Goal: Complete application form

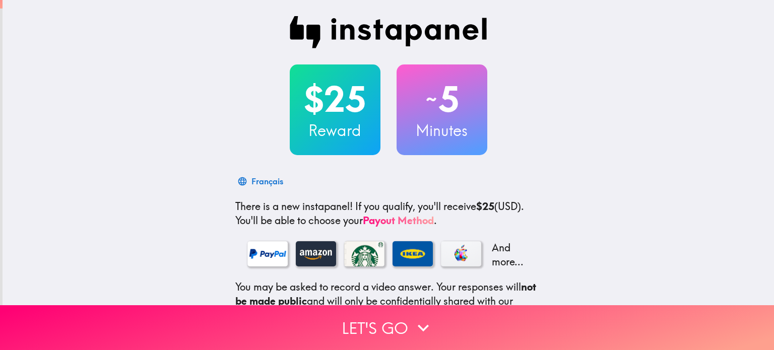
scroll to position [128, 0]
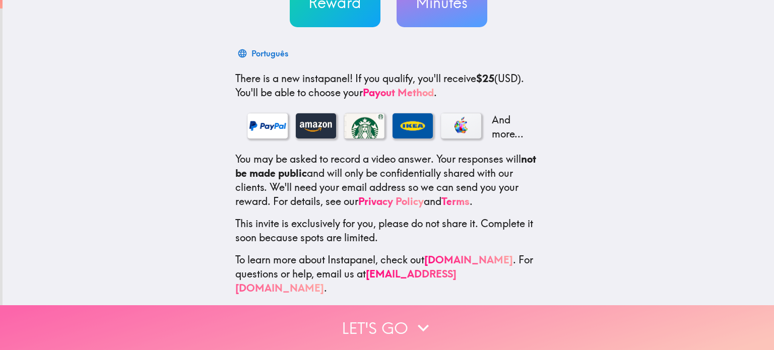
click at [418, 324] on icon "button" at bounding box center [423, 327] width 11 height 7
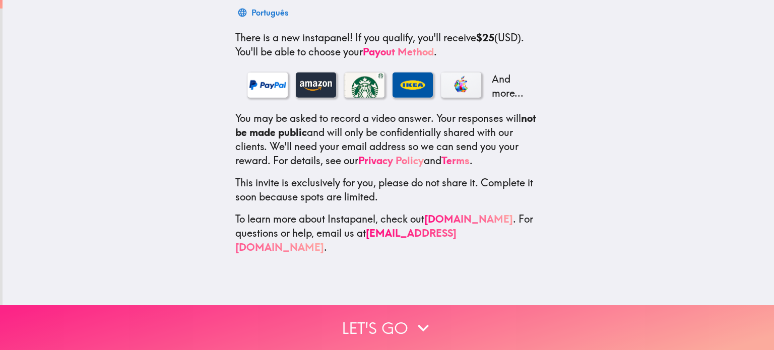
scroll to position [0, 0]
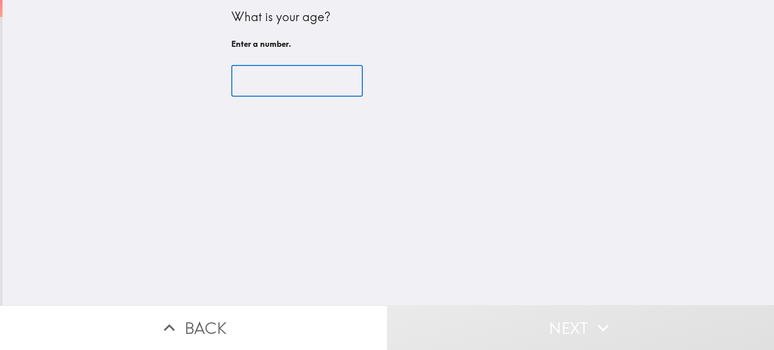
click at [274, 84] on input "number" at bounding box center [296, 80] width 131 height 31
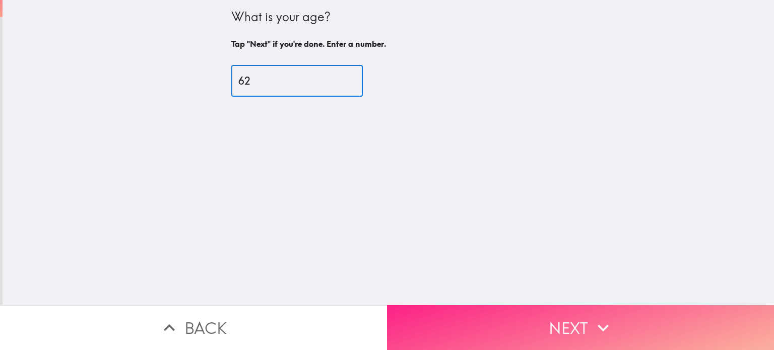
type input "62"
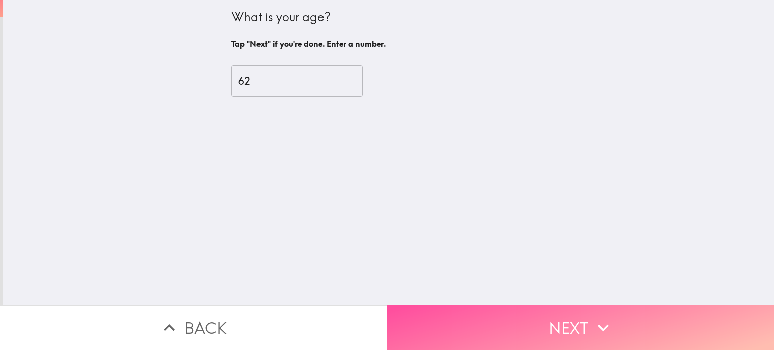
click at [552, 318] on button "Next" at bounding box center [580, 327] width 387 height 45
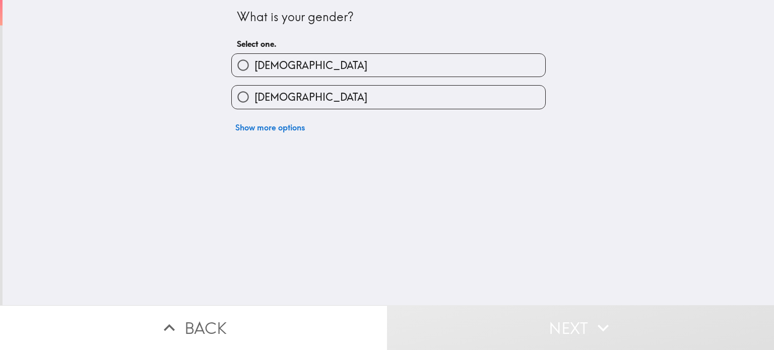
click at [303, 66] on label "[DEMOGRAPHIC_DATA]" at bounding box center [388, 65] width 313 height 23
click at [254, 66] on input "[DEMOGRAPHIC_DATA]" at bounding box center [243, 65] width 23 height 23
radio input "true"
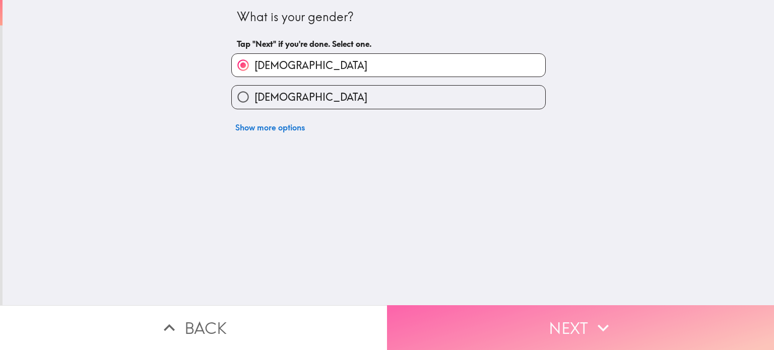
click at [469, 320] on button "Next" at bounding box center [580, 327] width 387 height 45
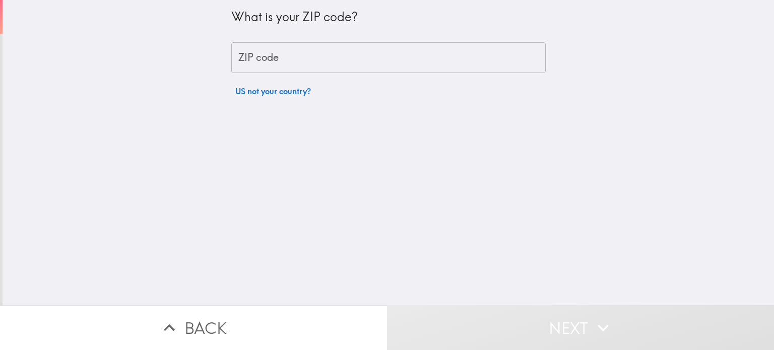
click at [392, 57] on input "ZIP code" at bounding box center [388, 57] width 314 height 31
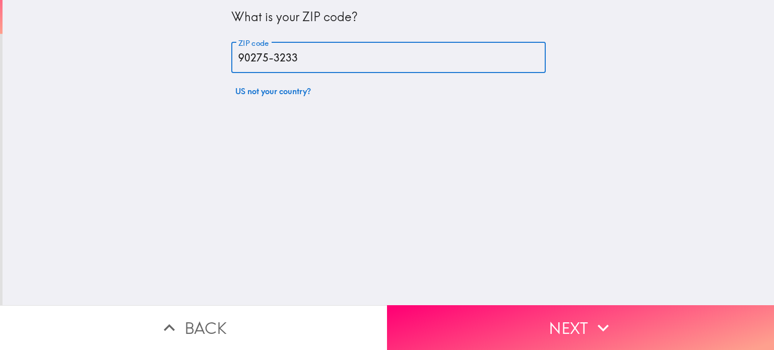
drag, startPoint x: 333, startPoint y: 60, endPoint x: 325, endPoint y: 56, distance: 9.0
click at [333, 60] on input "90275-3233" at bounding box center [388, 57] width 314 height 31
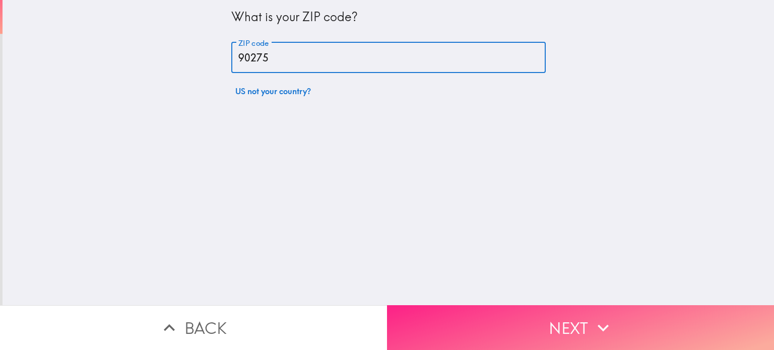
type input "90275"
click at [528, 312] on button "Next" at bounding box center [580, 327] width 387 height 45
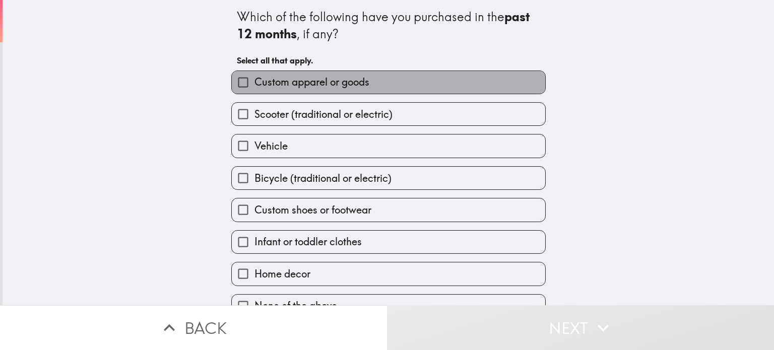
click at [418, 80] on label "Custom apparel or goods" at bounding box center [388, 82] width 313 height 23
click at [254, 80] on input "Custom apparel or goods" at bounding box center [243, 82] width 23 height 23
checkbox input "true"
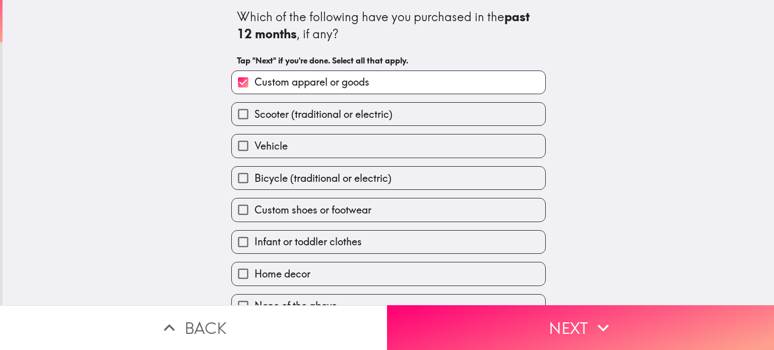
click at [383, 214] on label "Custom shoes or footwear" at bounding box center [388, 209] width 313 height 23
click at [254, 214] on input "Custom shoes or footwear" at bounding box center [243, 209] width 23 height 23
checkbox input "true"
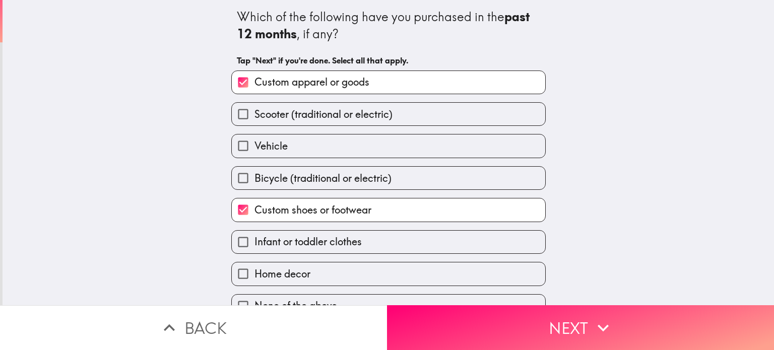
scroll to position [19, 0]
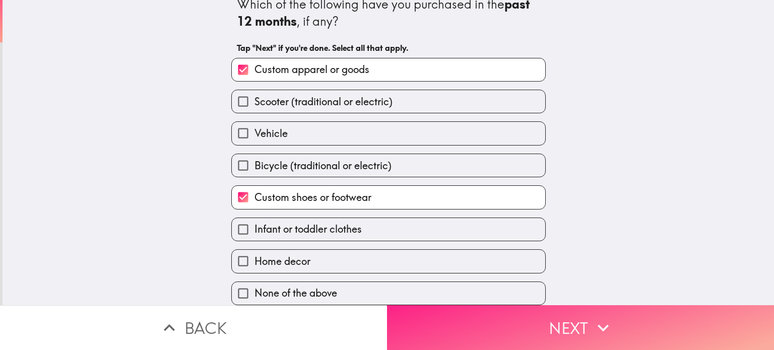
click at [516, 326] on button "Next" at bounding box center [580, 327] width 387 height 45
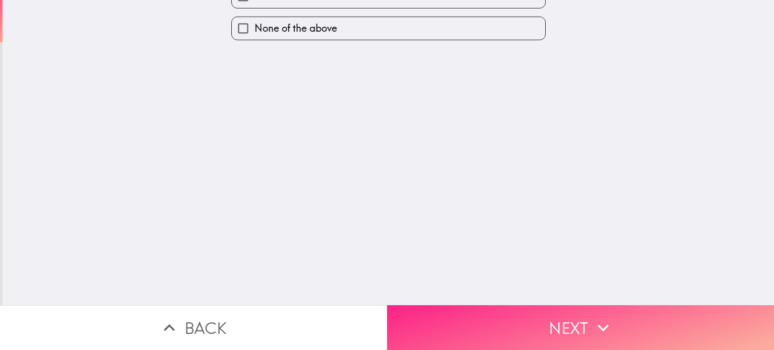
scroll to position [0, 0]
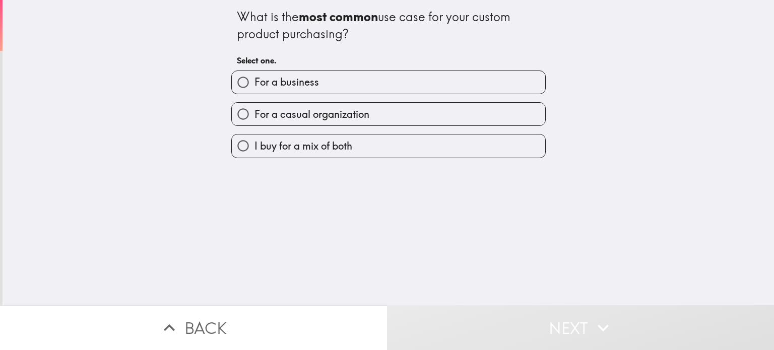
click at [399, 119] on label "For a casual organization" at bounding box center [388, 114] width 313 height 23
click at [254, 119] on input "For a casual organization" at bounding box center [243, 114] width 23 height 23
radio input "true"
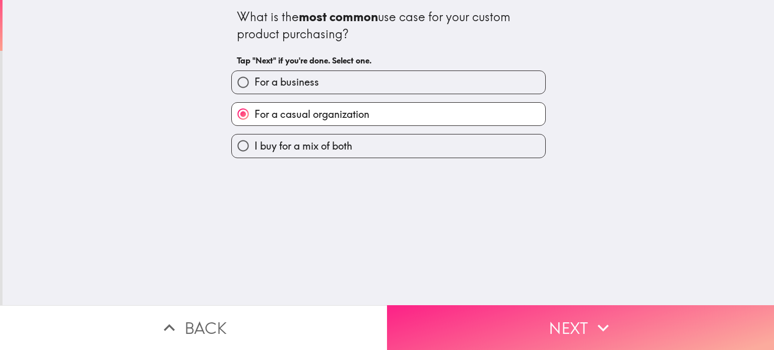
click at [453, 323] on button "Next" at bounding box center [580, 327] width 387 height 45
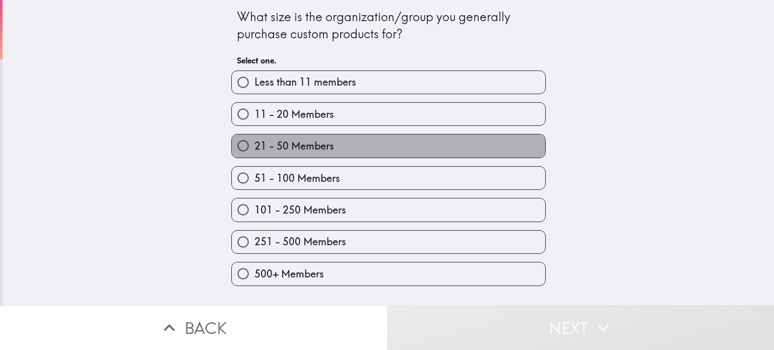
click at [317, 147] on span "21 - 50 Members" at bounding box center [294, 146] width 80 height 14
click at [254, 147] on input "21 - 50 Members" at bounding box center [243, 146] width 23 height 23
radio input "true"
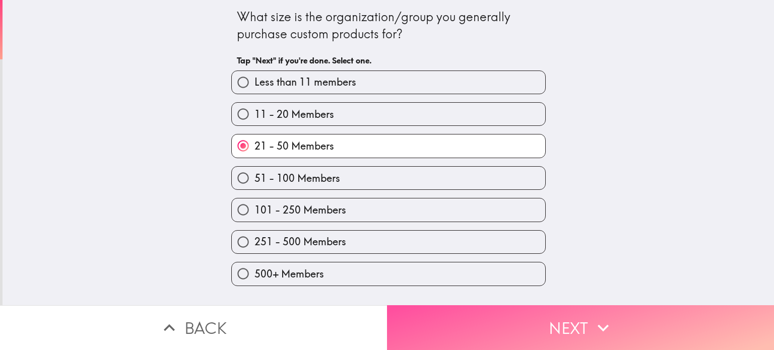
click at [506, 313] on button "Next" at bounding box center [580, 327] width 387 height 45
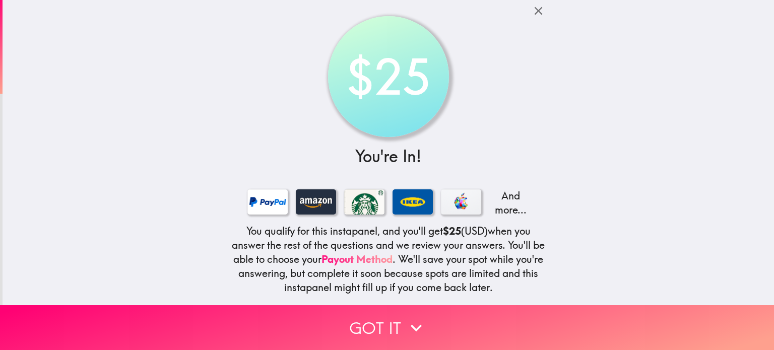
scroll to position [106, 0]
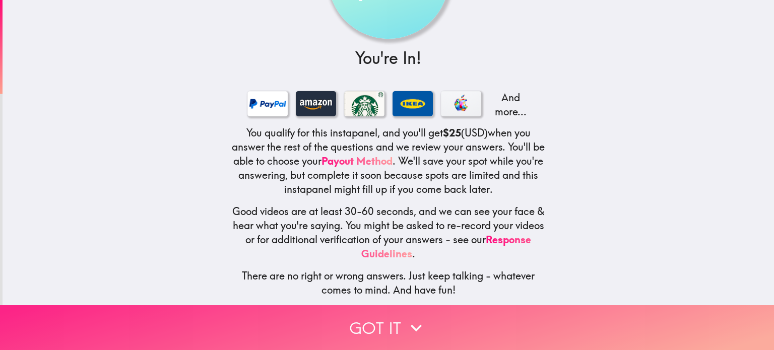
click at [411, 317] on icon "button" at bounding box center [416, 328] width 22 height 22
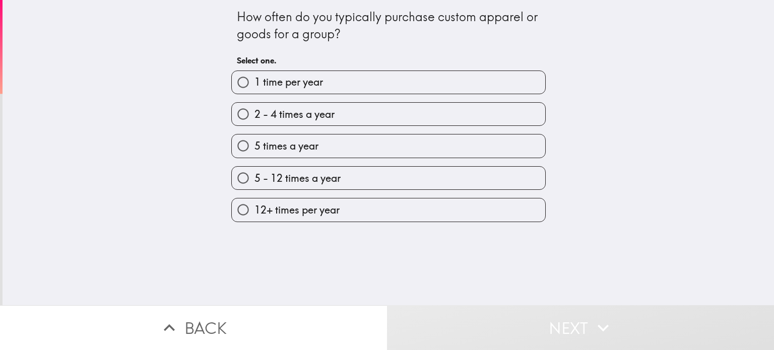
scroll to position [0, 0]
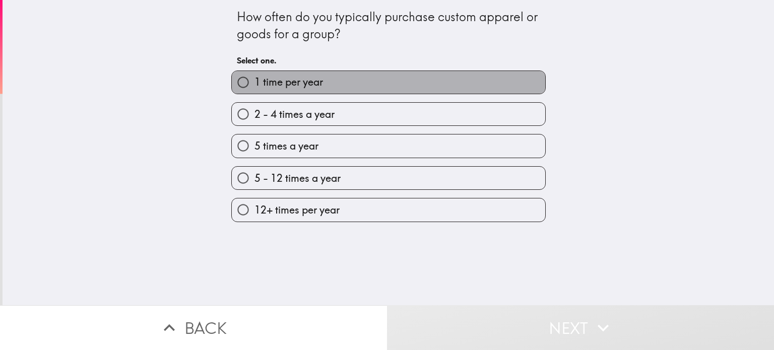
click at [387, 86] on label "1 time per year" at bounding box center [388, 82] width 313 height 23
click at [254, 86] on input "1 time per year" at bounding box center [243, 82] width 23 height 23
radio input "true"
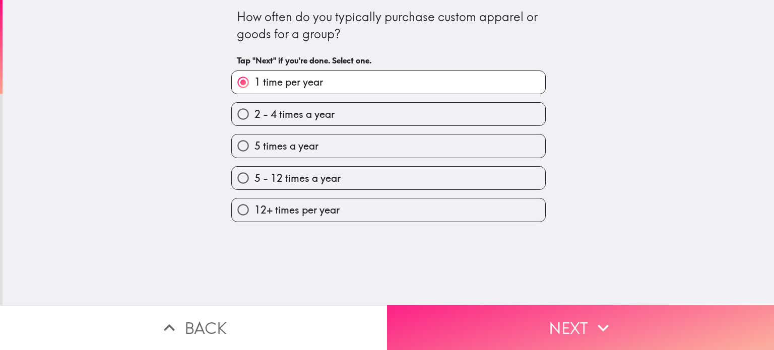
click at [535, 311] on button "Next" at bounding box center [580, 327] width 387 height 45
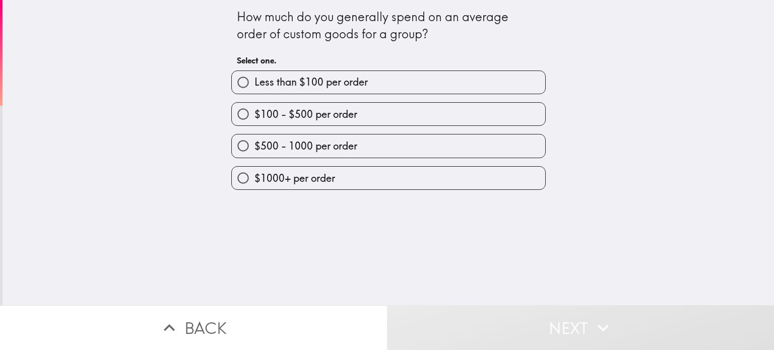
click at [402, 123] on label "$100 - $500 per order" at bounding box center [388, 114] width 313 height 23
click at [254, 123] on input "$100 - $500 per order" at bounding box center [243, 114] width 23 height 23
radio input "true"
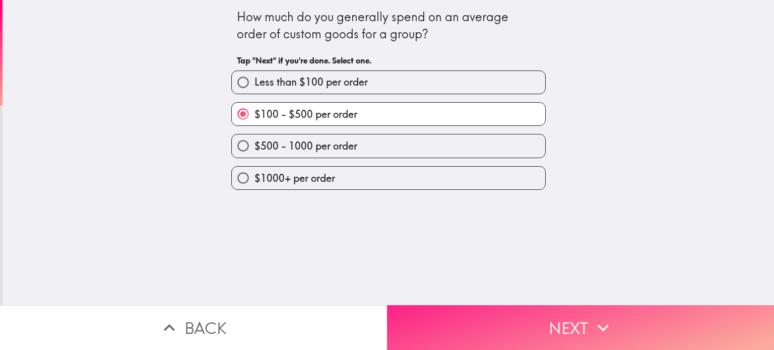
click at [571, 319] on button "Next" at bounding box center [580, 327] width 387 height 45
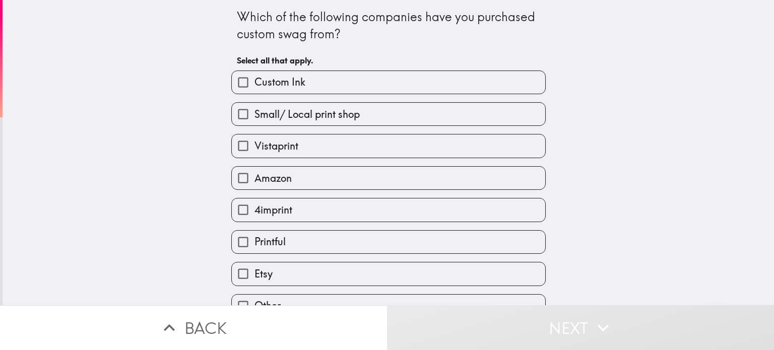
scroll to position [19, 0]
